Goal: Task Accomplishment & Management: Manage account settings

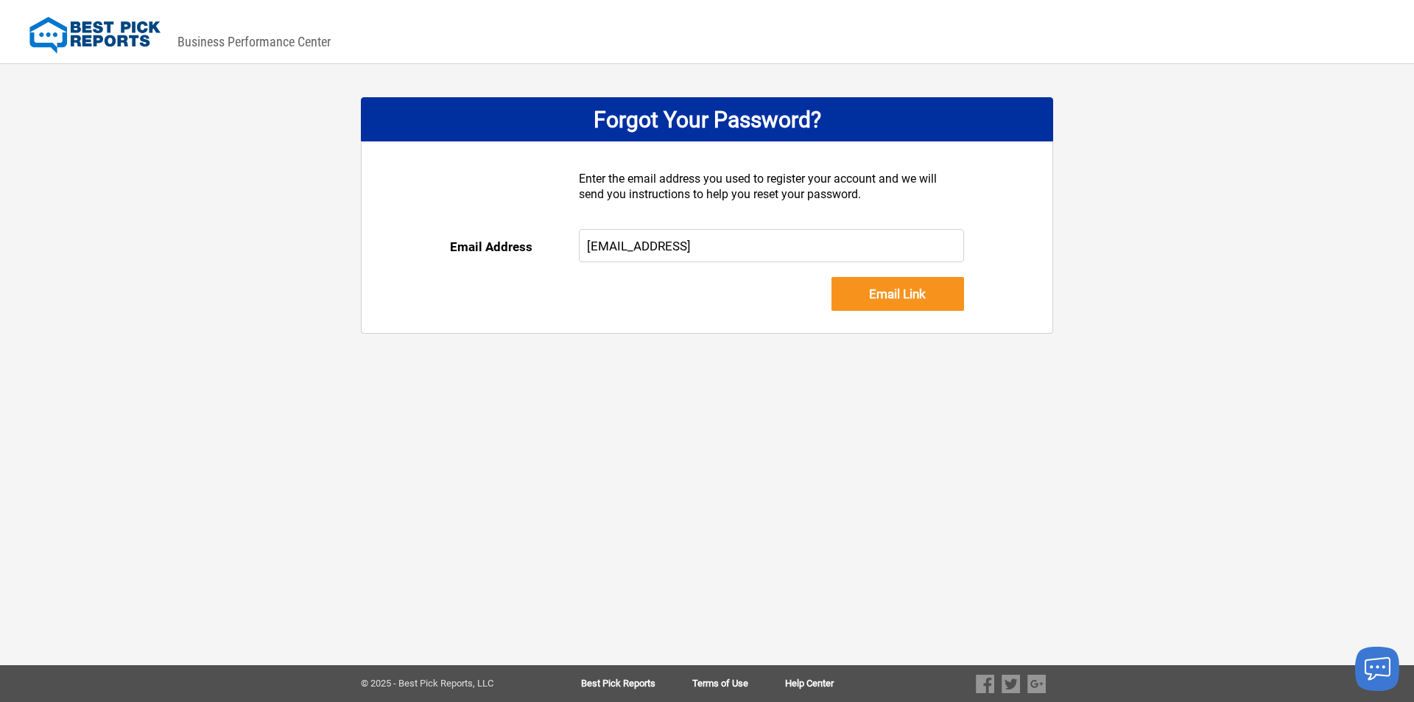
type input "[EMAIL_ADDRESS]"
click at [832, 277] on input "Email Link" at bounding box center [898, 294] width 133 height 34
click at [728, 245] on input "[EMAIL_ADDRESS]" at bounding box center [772, 245] width 386 height 33
type input "jillian@atlanticshutters.com"
click at [882, 291] on input "Email Link" at bounding box center [898, 294] width 133 height 34
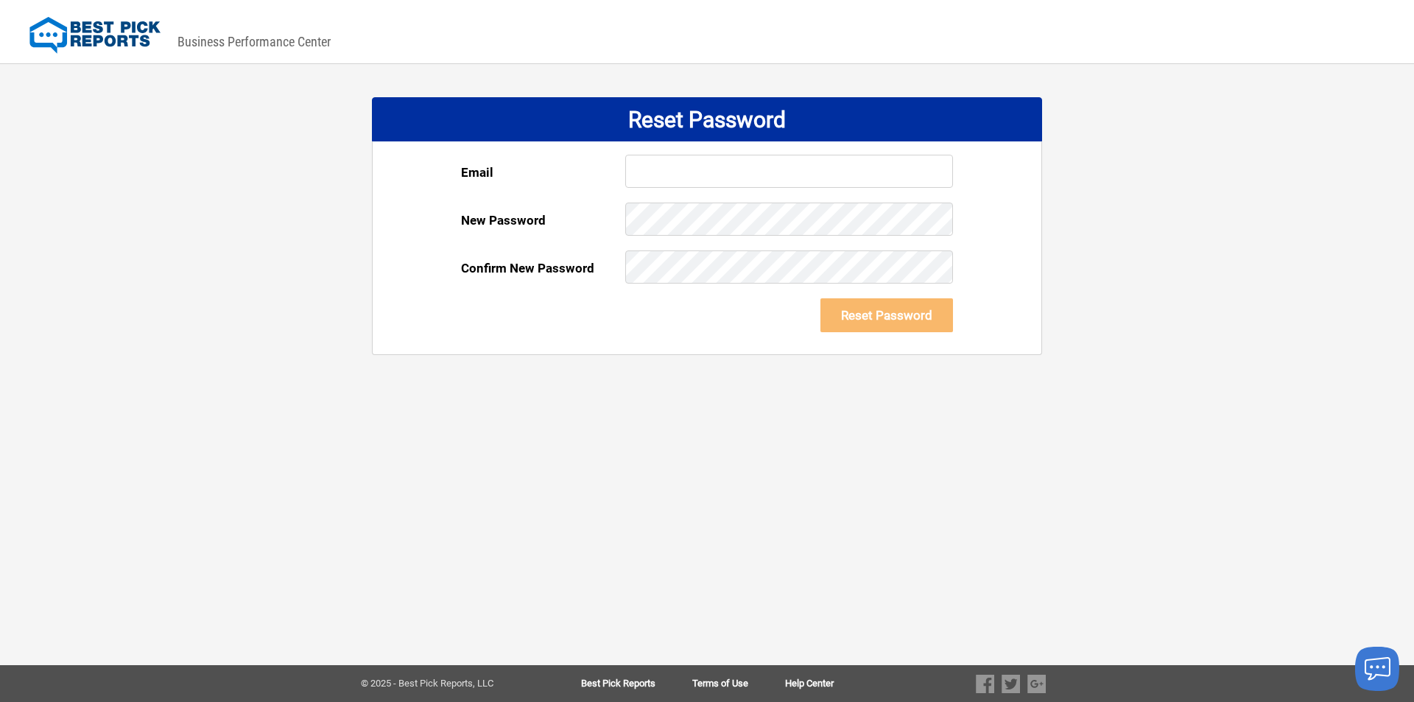
click at [684, 167] on input "text" at bounding box center [789, 171] width 328 height 33
type input "jillian@atlanticshutters.com"
click at [821, 298] on button "Reset Password" at bounding box center [887, 315] width 133 height 34
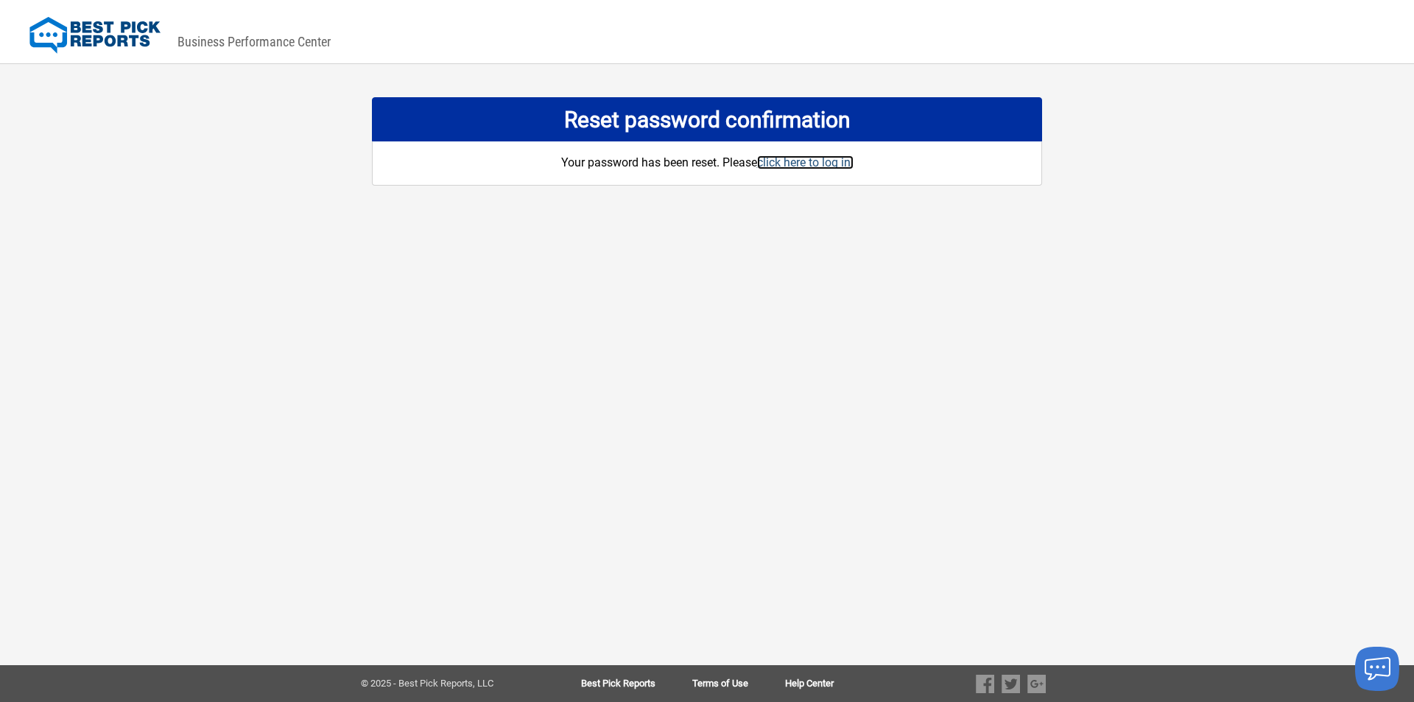
click at [816, 162] on link "click here to log in." at bounding box center [805, 162] width 96 height 14
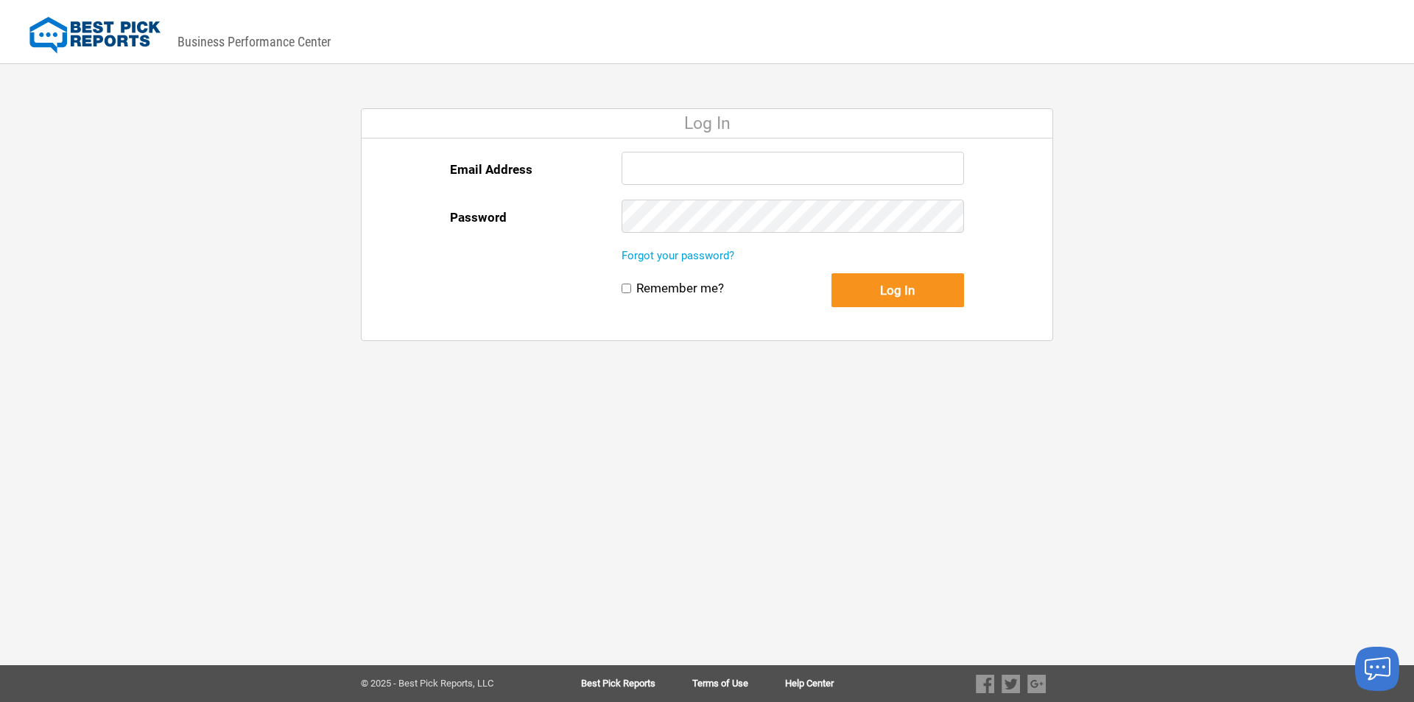
type input "jillian@atlanticshutters.com"
drag, startPoint x: 860, startPoint y: 283, endPoint x: 867, endPoint y: 282, distance: 7.4
click at [861, 283] on button "Log In" at bounding box center [898, 290] width 133 height 34
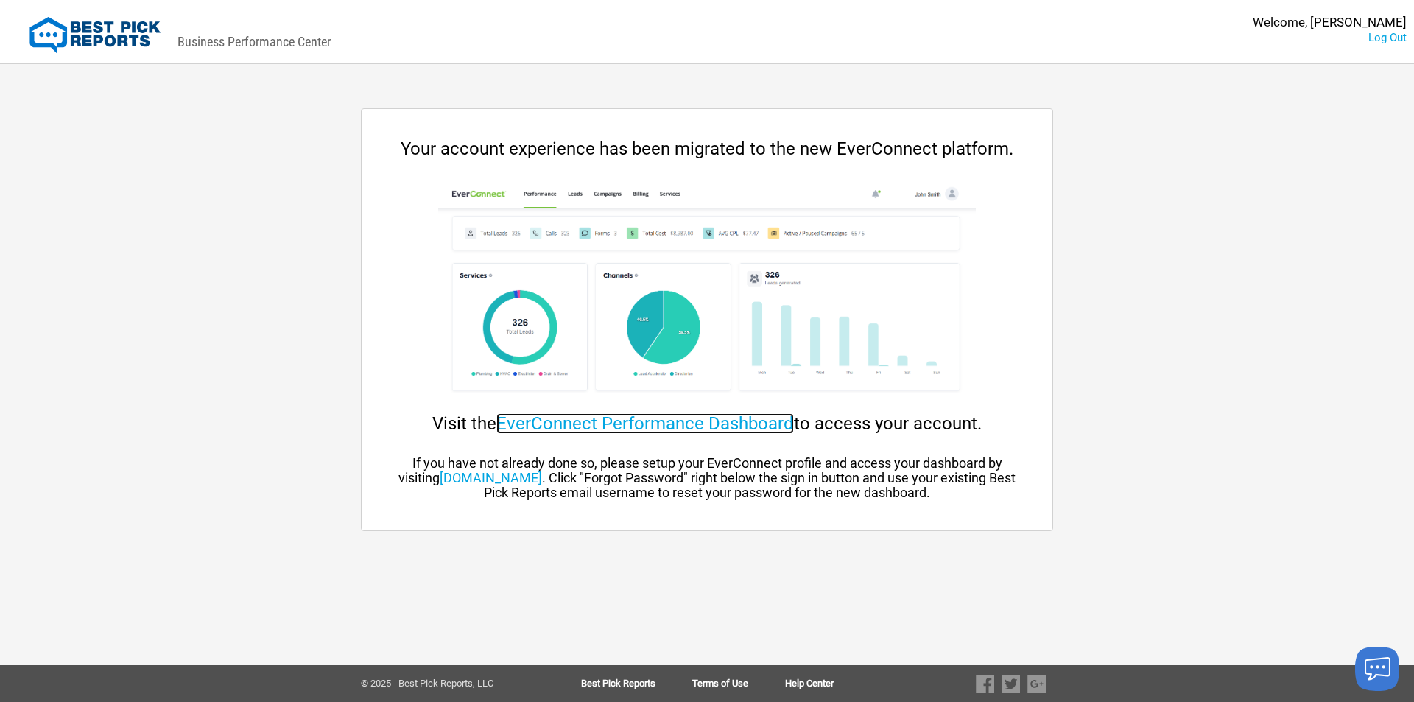
click at [691, 423] on link "EverConnect Performance Dashboard" at bounding box center [645, 423] width 298 height 21
